Goal: Transaction & Acquisition: Subscribe to service/newsletter

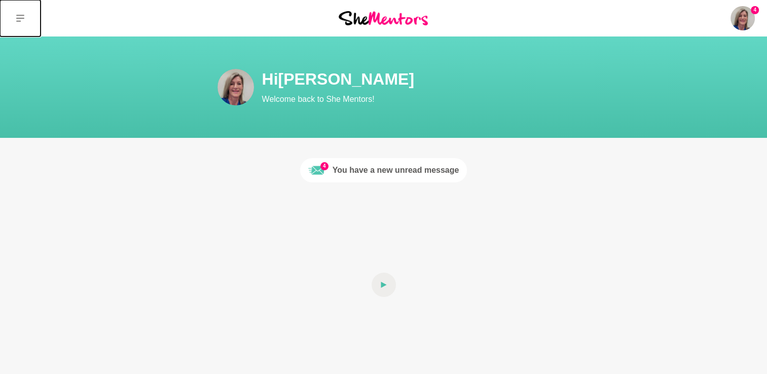
click at [21, 18] on icon at bounding box center [20, 18] width 8 height 7
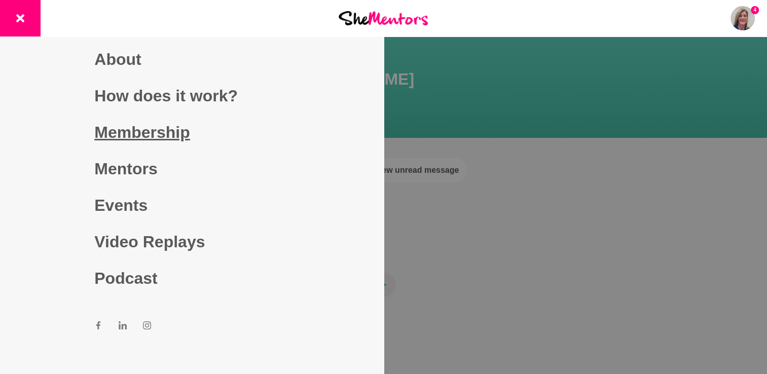
click at [132, 130] on link "Membership" at bounding box center [191, 132] width 195 height 37
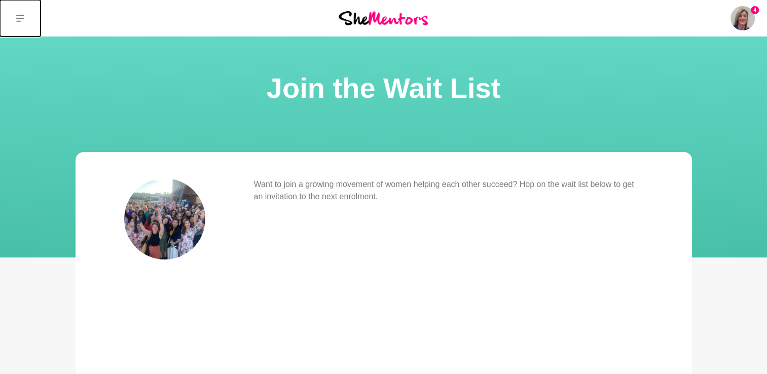
click at [22, 15] on icon at bounding box center [20, 18] width 8 height 7
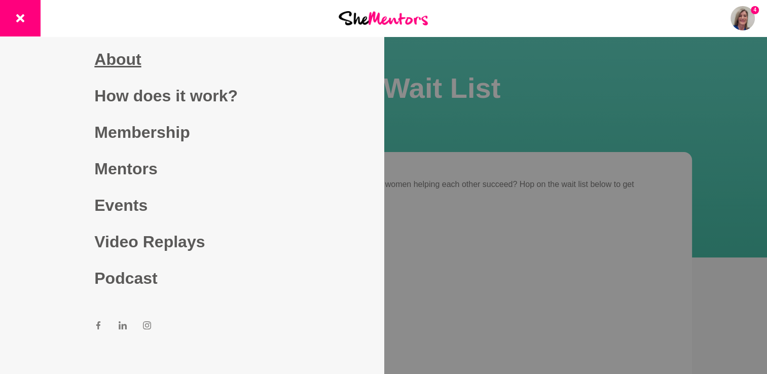
click at [126, 58] on link "About" at bounding box center [191, 59] width 195 height 37
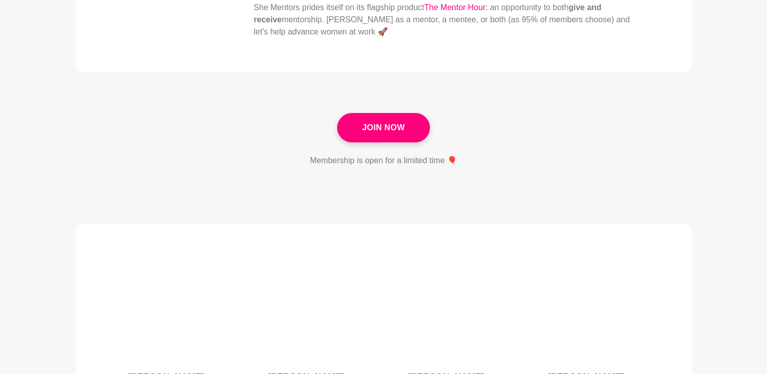
scroll to position [309, 0]
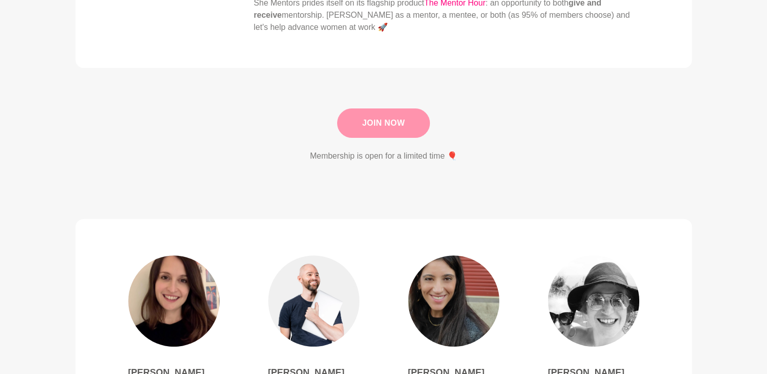
click at [379, 109] on link "Join Now" at bounding box center [383, 123] width 92 height 29
